Goal: Information Seeking & Learning: Learn about a topic

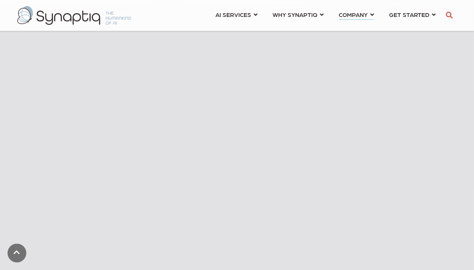
scroll to position [286, 0]
click at [14, 261] on link at bounding box center [17, 252] width 19 height 19
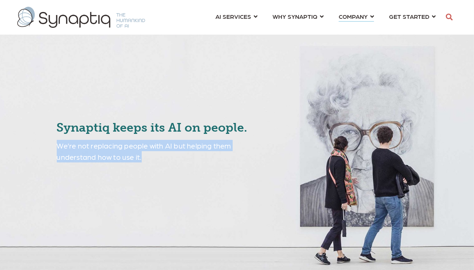
drag, startPoint x: 157, startPoint y: 160, endPoint x: 59, endPoint y: 148, distance: 98.4
click at [59, 148] on p "We’re not replacing people with AI but helping them understand how to use it." at bounding box center [160, 151] width 207 height 23
copy p "We’re not replacing people with AI but helping them understand how to use it."
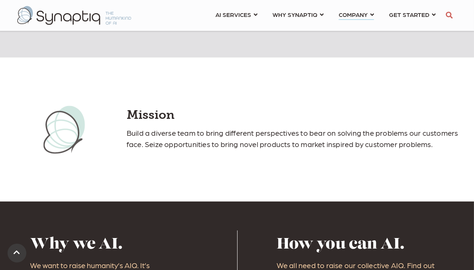
scroll to position [513, 0]
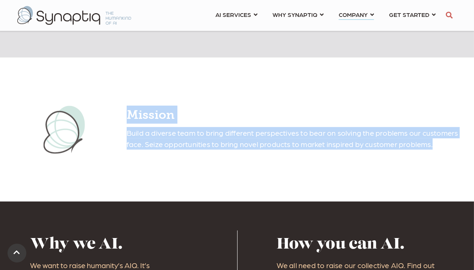
drag, startPoint x: 129, startPoint y: 115, endPoint x: 178, endPoint y: 155, distance: 63.0
click at [178, 149] on span "Mission Build a diverse team to bring different perspectives to bear on solving…" at bounding box center [295, 128] width 336 height 44
copy span "Mission Build a diverse team to bring different perspectives to bear on solving…"
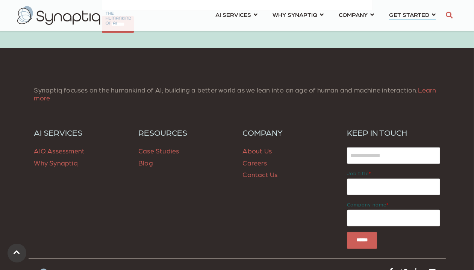
scroll to position [762, 0]
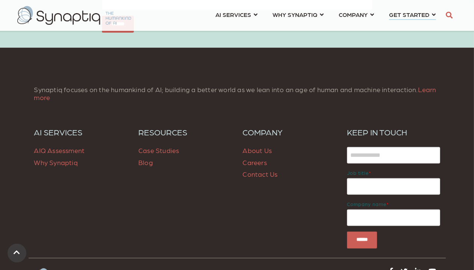
click at [63, 158] on span "Why Synaptiq" at bounding box center [56, 162] width 44 height 8
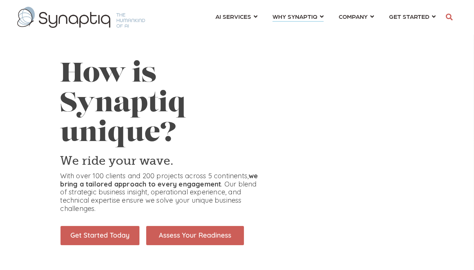
scroll to position [0, 3]
